Goal: Task Accomplishment & Management: Manage account settings

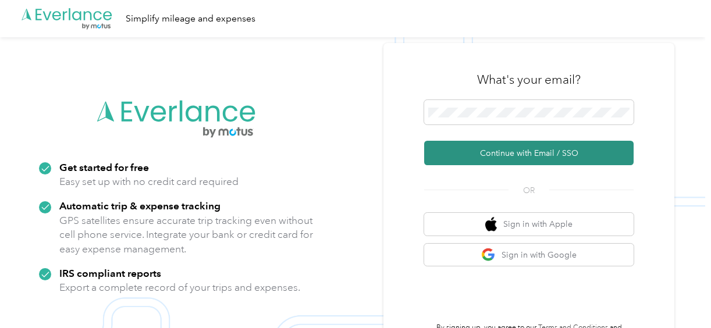
click at [495, 150] on button "Continue with Email / SSO" at bounding box center [529, 153] width 210 height 24
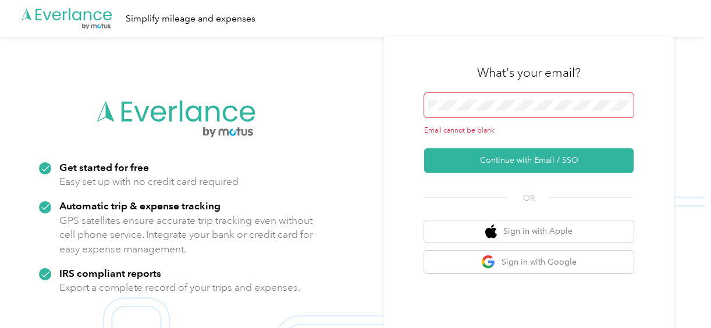
click at [497, 100] on span at bounding box center [529, 105] width 210 height 24
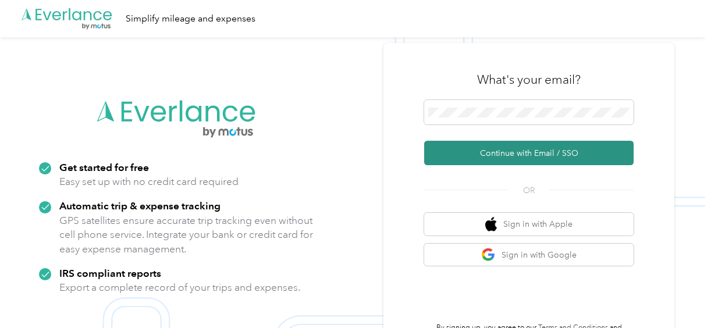
click at [523, 153] on button "Continue with Email / SSO" at bounding box center [529, 153] width 210 height 24
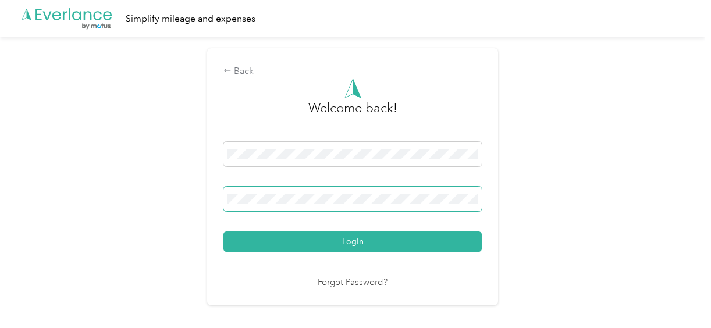
click at [224, 232] on button "Login" at bounding box center [353, 242] width 259 height 20
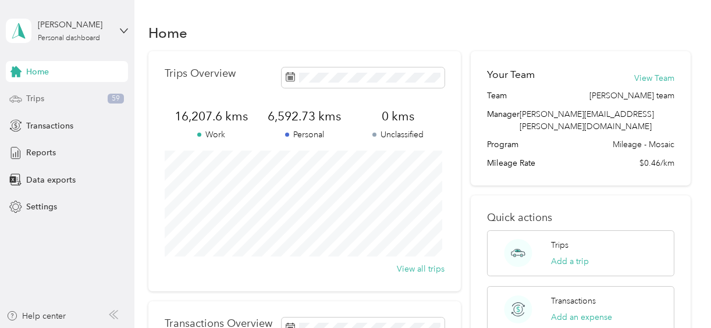
click at [61, 101] on div "Trips 59" at bounding box center [67, 98] width 122 height 21
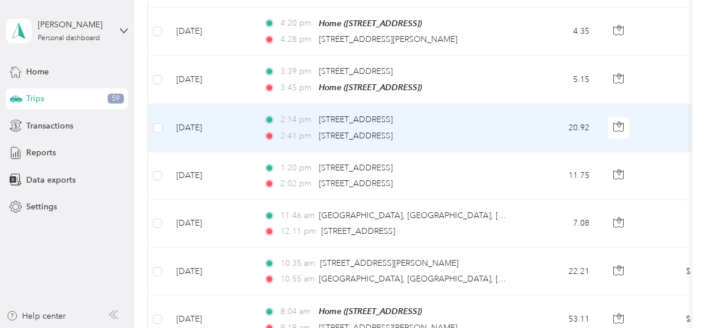
scroll to position [349, 0]
